Goal: Find contact information: Find contact information

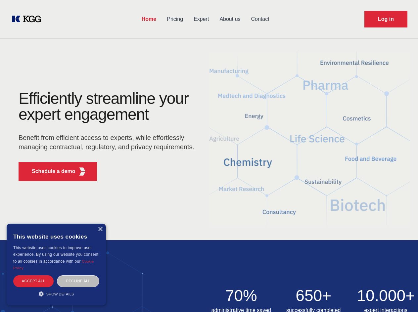
click at [209, 156] on div "Efficiently streamline your expert engagement Benefit from efficient access to …" at bounding box center [108, 139] width 201 height 96
click at [50, 172] on p "Schedule a demo" at bounding box center [54, 172] width 44 height 8
click at [100, 229] on div "× This website uses cookies This website uses cookies to improve user experienc…" at bounding box center [56, 265] width 99 height 82
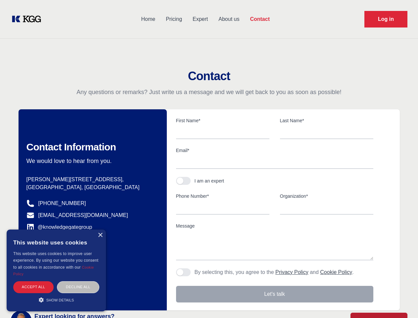
click at [33, 281] on div "Accept all" at bounding box center [33, 287] width 40 height 12
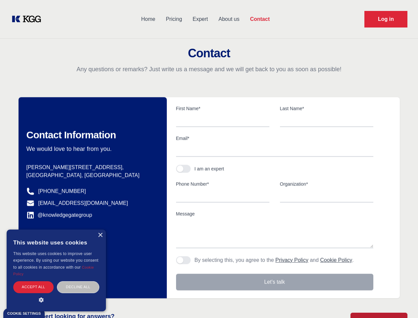
click at [78, 281] on div "Contact Information We would love to hear from you. Postal address [PERSON_NAME…" at bounding box center [93, 197] width 148 height 201
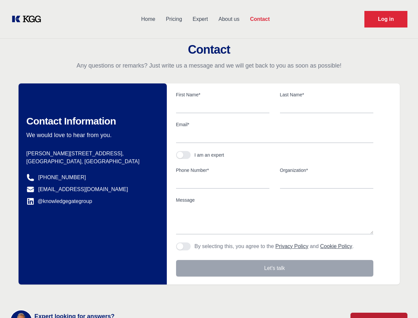
click at [56, 294] on main "Contact Any questions or remarks? Just write us a message and we will get back …" at bounding box center [209, 172] width 418 height 345
